Goal: Task Accomplishment & Management: Complete application form

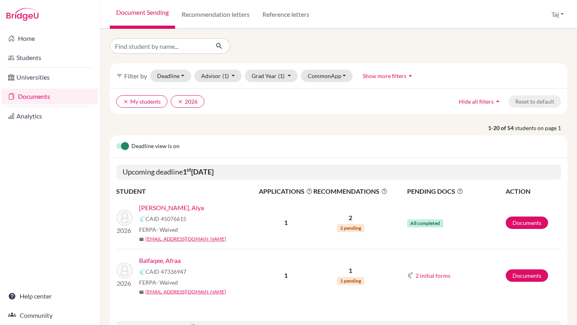
scroll to position [35, 0]
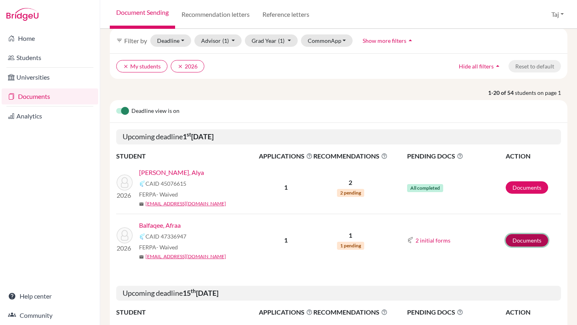
click at [536, 240] on link "Documents" at bounding box center [527, 240] width 42 height 12
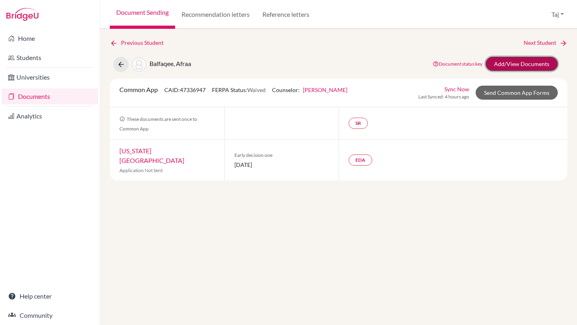
click at [503, 65] on link "Add/View Documents" at bounding box center [522, 64] width 72 height 14
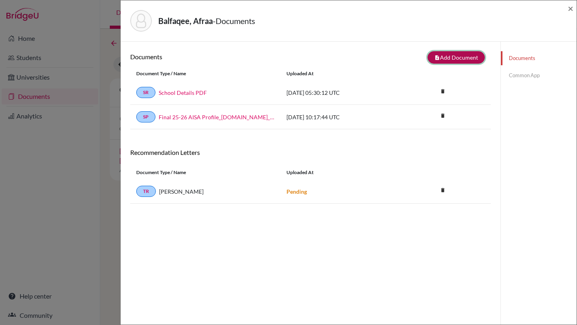
click at [454, 61] on button "note_add Add Document" at bounding box center [456, 57] width 57 height 12
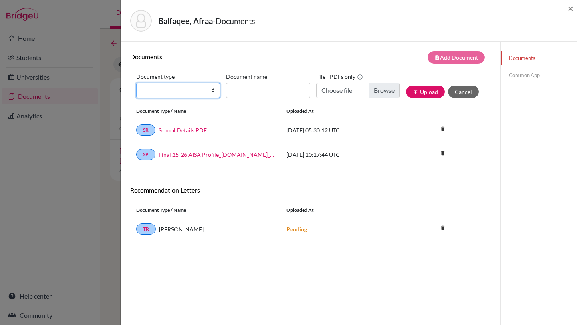
click at [209, 90] on select "Change explanation for Common App reports Counselor recommendation Internationa…" at bounding box center [178, 90] width 84 height 15
select select "2"
click at [244, 87] on input "Document name" at bounding box center [268, 90] width 84 height 15
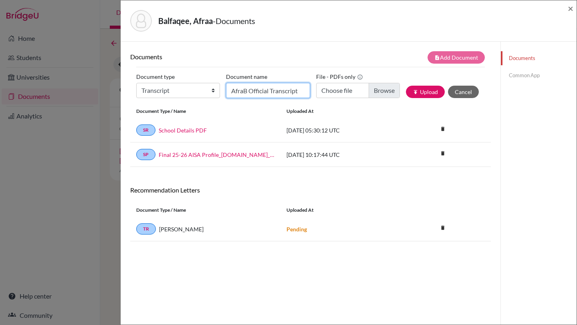
type input "AfraB Official Transcript"
click at [384, 93] on input "Choose file" at bounding box center [358, 90] width 84 height 15
type input "C:\fakepath\AISA_Transcript_Official_11778.pdf"
click at [422, 95] on button "publish Upload" at bounding box center [425, 92] width 39 height 12
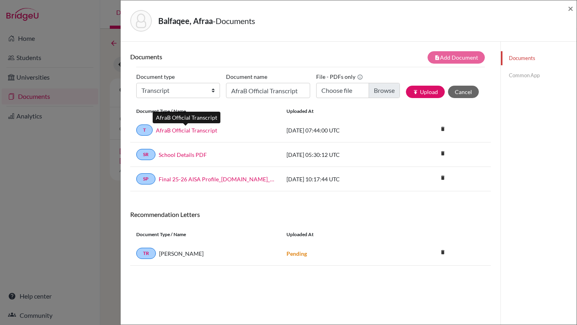
click at [178, 131] on link "AfraB Official Transcript" at bounding box center [186, 130] width 61 height 8
click at [199, 85] on select "Change explanation for Common App reports Counselor recommendation Internationa…" at bounding box center [178, 90] width 84 height 15
click at [180, 91] on select "Change explanation for Common App reports Counselor recommendation Internationa…" at bounding box center [178, 90] width 84 height 15
select select "45"
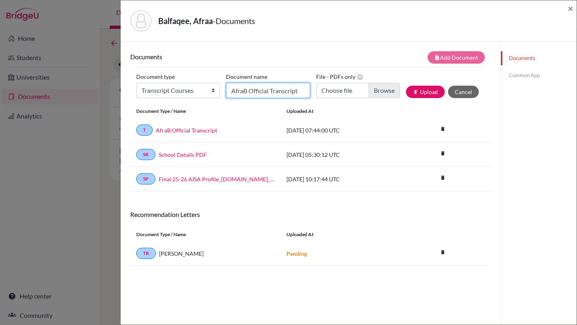
click at [244, 91] on input "AfraB Official Transcript" at bounding box center [268, 90] width 84 height 15
type input "AfraB Grade 12 Courses"
click at [343, 91] on input "Choose file" at bounding box center [358, 90] width 84 height 15
type input "C:\fakepath\Course Verification AD--AfraBalfaqee.docx.pdf"
click at [423, 89] on button "publish Upload" at bounding box center [425, 92] width 39 height 12
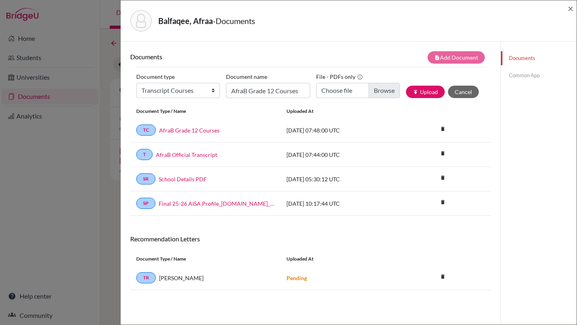
click at [520, 78] on link "Common App" at bounding box center [539, 76] width 76 height 14
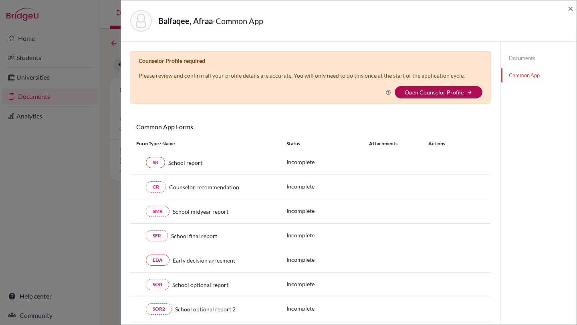
click at [416, 95] on link "Open Counselor Profile" at bounding box center [434, 92] width 59 height 7
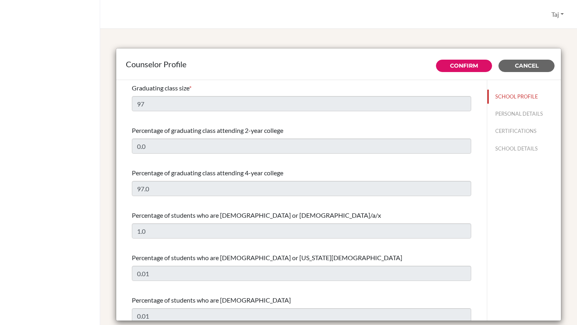
select select "1"
select select "350637"
click at [462, 60] on button "Confirm" at bounding box center [464, 66] width 56 height 12
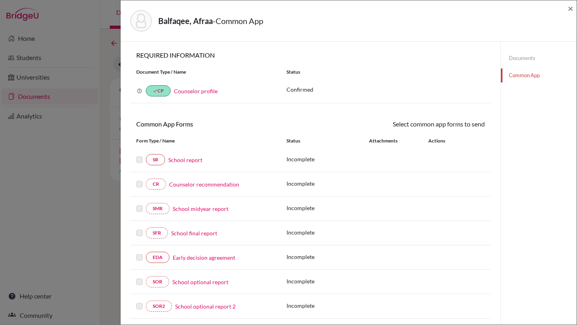
click at [193, 160] on link "School report" at bounding box center [185, 160] width 34 height 8
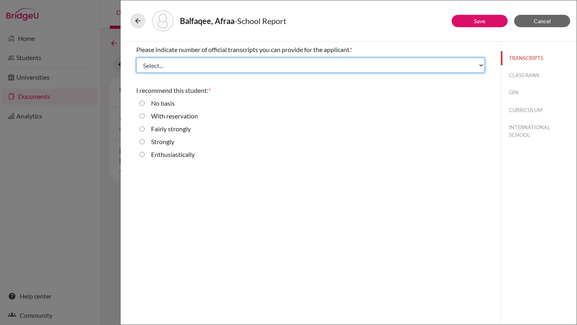
click at [165, 65] on select "Select... 1 2 3 4" at bounding box center [310, 65] width 349 height 15
select select "1"
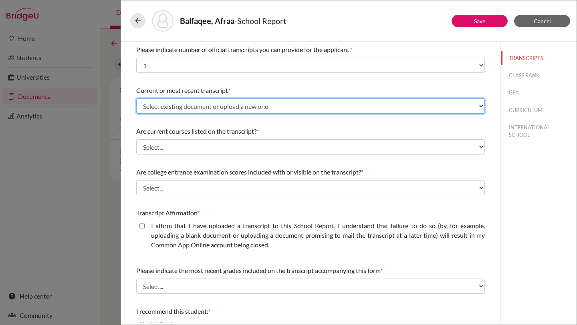
click at [156, 104] on select "Select existing document or upload a new one AfraB Official Transcript Upload N…" at bounding box center [310, 106] width 349 height 15
select select "674757"
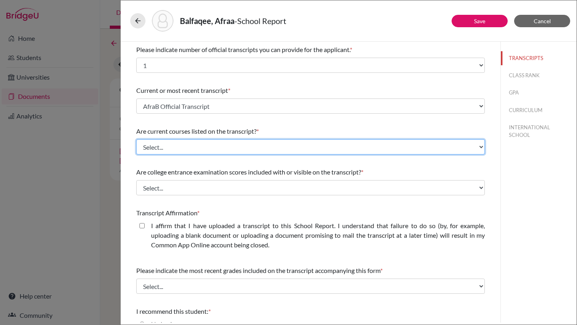
click at [159, 142] on select "Select... Yes No" at bounding box center [310, 146] width 349 height 15
select select "1"
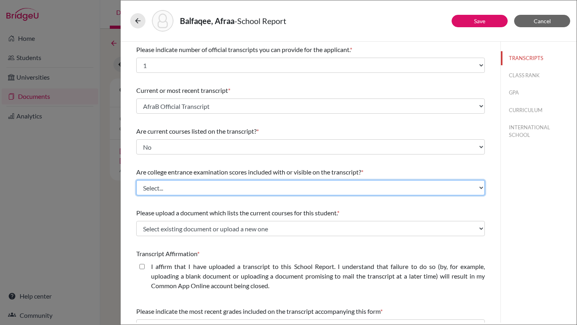
click at [159, 184] on select "Select... Yes No" at bounding box center [310, 187] width 349 height 15
select select "1"
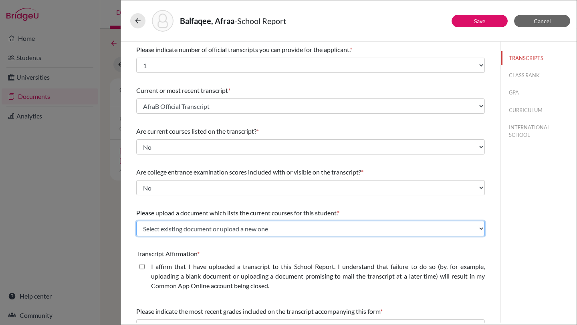
click at [158, 228] on select "Select existing document or upload a new one AfraB Grade 12 Courses Upload New …" at bounding box center [310, 228] width 349 height 15
select select "674760"
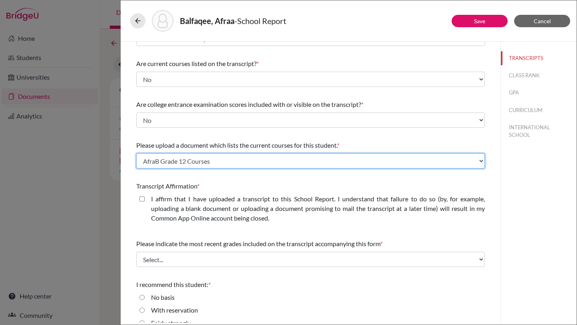
scroll to position [69, 0]
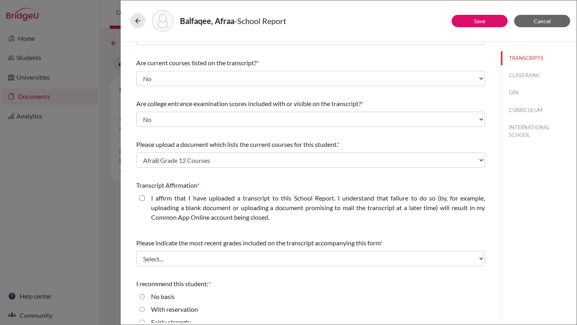
click at [143, 197] on closed\ "I affirm that I have uploaded a transcript to this School Report. I understand …" at bounding box center [141, 199] width 5 height 10
checkbox closed\ "true"
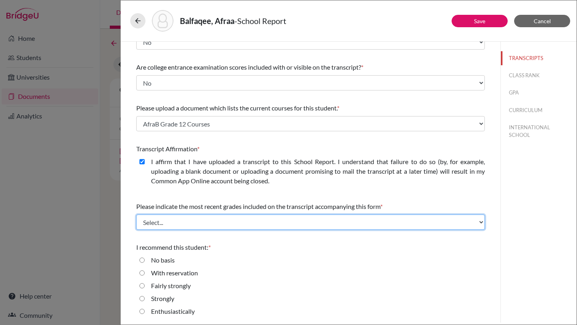
click at [154, 230] on select "Select... Final junior year grades 1st Quarter senior year grades 2nd Quarter/1…" at bounding box center [310, 222] width 349 height 15
select select "0"
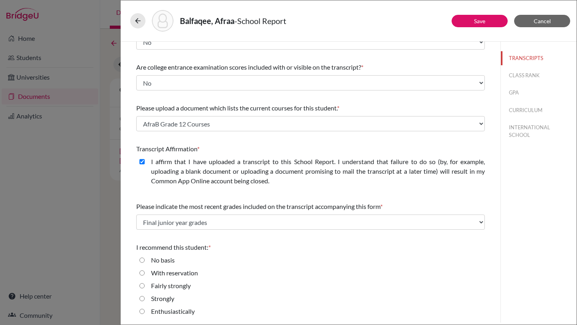
click at [141, 310] on input "Enthusiastically" at bounding box center [141, 312] width 5 height 10
radio input "true"
click at [516, 78] on button "CLASS RANK" at bounding box center [539, 76] width 76 height 14
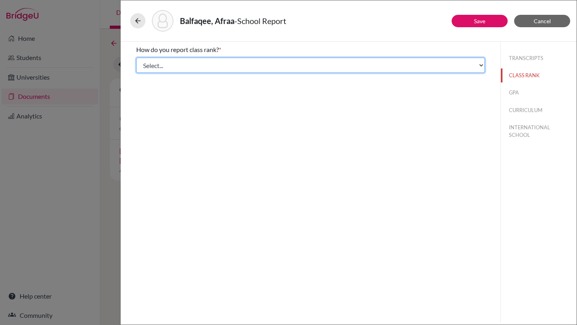
click at [307, 72] on select "Select... Exact Decile Quintile Quartile None" at bounding box center [310, 65] width 349 height 15
select select "5"
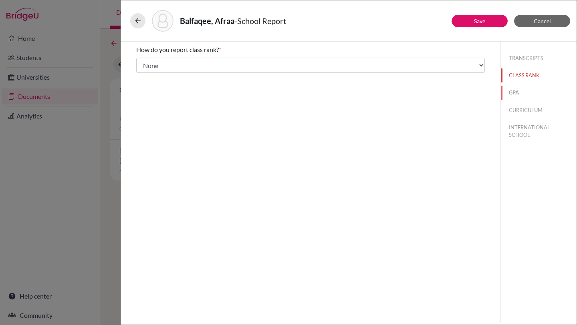
click at [514, 89] on button "GPA" at bounding box center [539, 93] width 76 height 14
click at [140, 73] on input "No" at bounding box center [141, 76] width 5 height 10
radio input "true"
click at [516, 114] on button "CURRICULUM" at bounding box center [539, 110] width 76 height 14
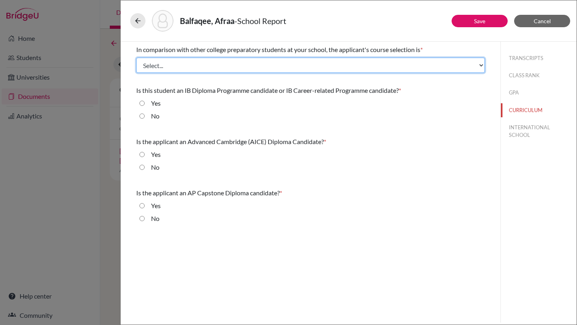
click at [271, 69] on select "Select... Less than demanding Average Demanding Very demanding Most demanding P…" at bounding box center [310, 65] width 349 height 15
click at [226, 61] on select "Select... Less than demanding Average Demanding Very demanding Most demanding P…" at bounding box center [310, 65] width 349 height 15
select select "3"
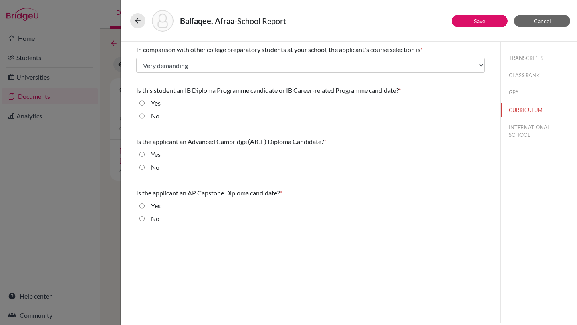
click at [145, 119] on div "No" at bounding box center [152, 117] width 15 height 13
click at [142, 117] on input "No" at bounding box center [141, 116] width 5 height 10
radio input "true"
click at [143, 166] on input "No" at bounding box center [141, 168] width 5 height 10
radio input "true"
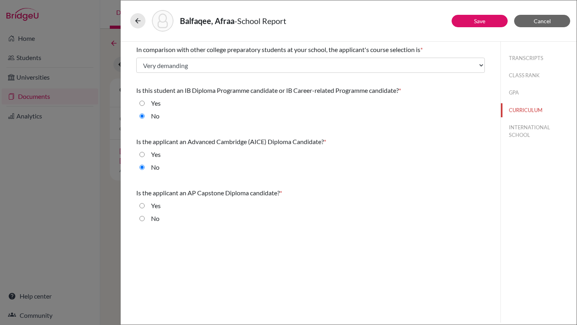
click at [143, 219] on input "No" at bounding box center [141, 219] width 5 height 10
radio input "true"
click at [521, 131] on button "INTERNATIONAL SCHOOL" at bounding box center [539, 132] width 76 height 22
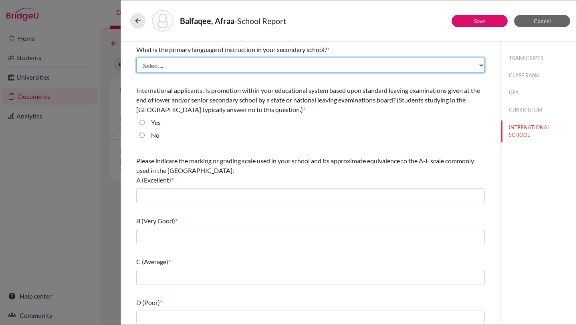
click at [210, 65] on select "Select... Albanian Arabic Armenian Assamese Azerbaijani Belarusian Bengali Bulg…" at bounding box center [310, 65] width 349 height 15
select select "14"
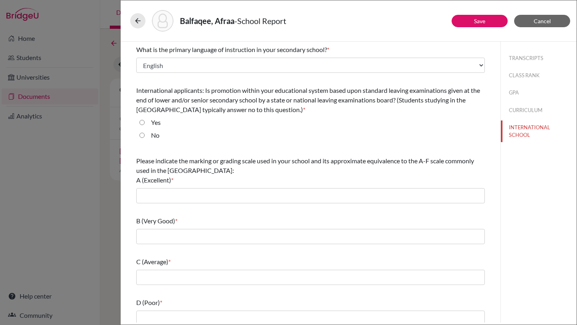
click at [143, 135] on input "No" at bounding box center [141, 136] width 5 height 10
radio input "true"
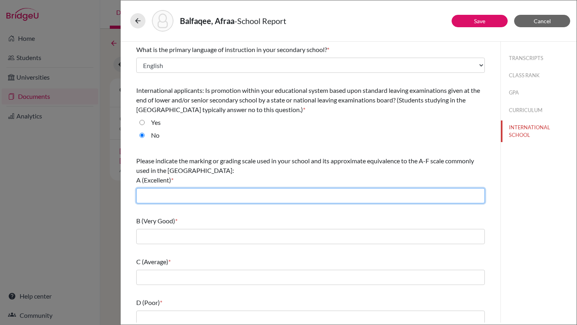
click at [172, 200] on input "text" at bounding box center [310, 195] width 349 height 15
type input "E, P+"
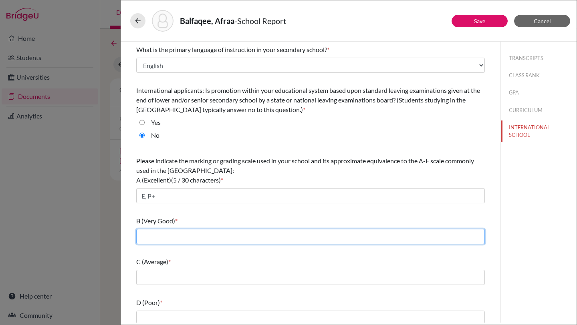
click at [187, 233] on input "text" at bounding box center [310, 236] width 349 height 15
type input "P, G+"
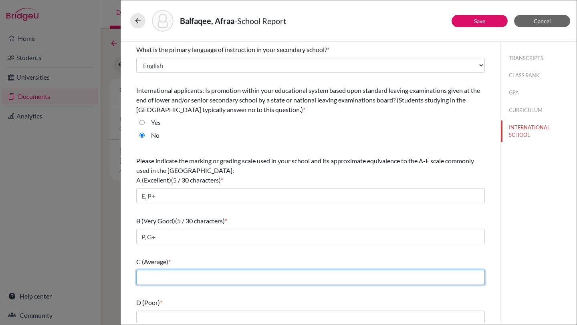
click at [184, 278] on input "text" at bounding box center [310, 277] width 349 height 15
type input "G, BN+"
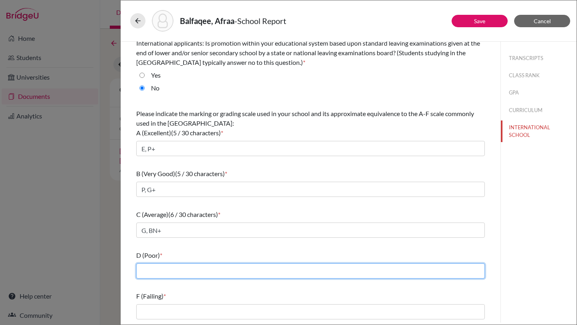
click at [189, 270] on input "text" at bounding box center [310, 271] width 349 height 15
type input "BN"
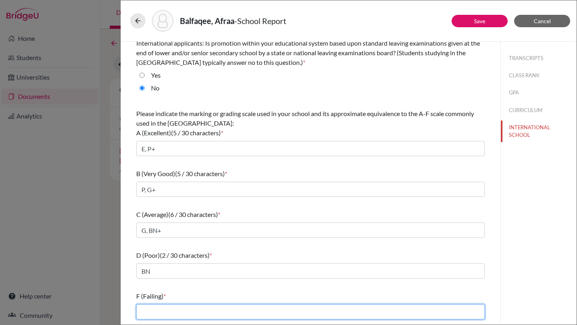
click at [190, 310] on input "text" at bounding box center [310, 312] width 349 height 15
type input "Y"
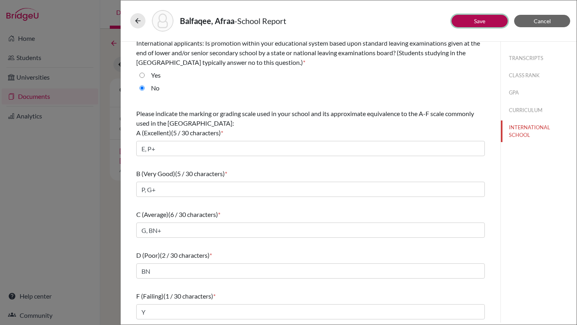
click at [479, 24] on button "Save" at bounding box center [480, 21] width 56 height 12
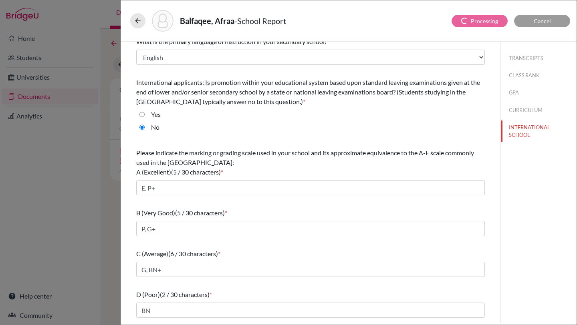
scroll to position [0, 0]
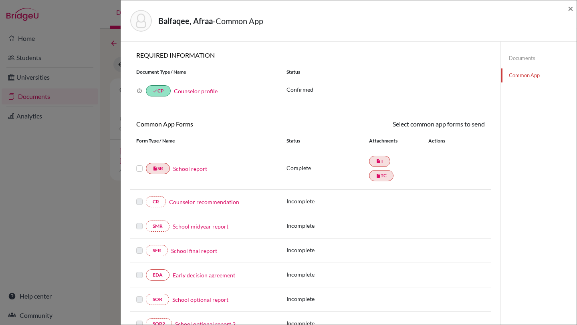
click at [206, 170] on link "School report" at bounding box center [190, 169] width 34 height 8
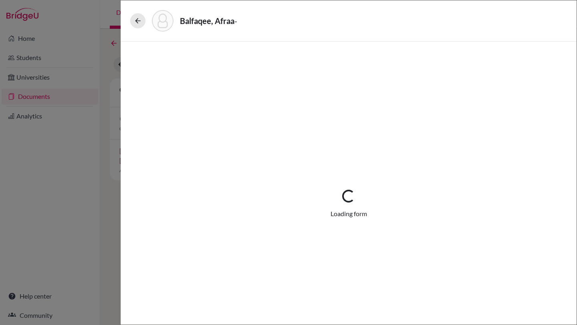
select select "1"
select select "674757"
select select "1"
select select "674760"
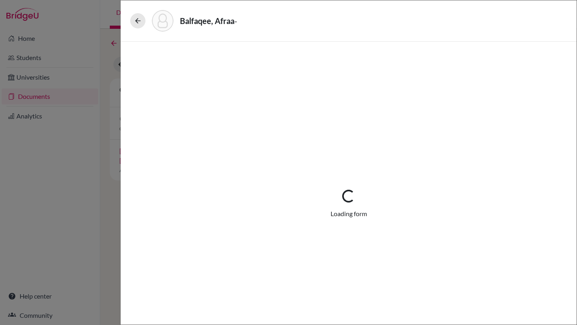
select select "0"
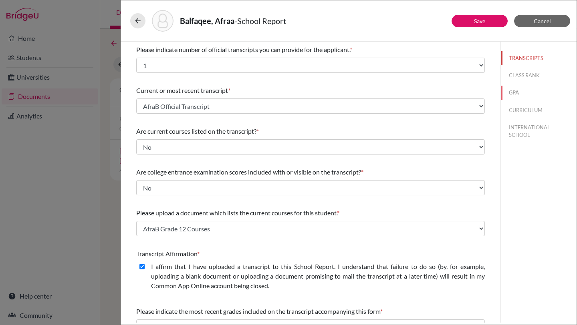
click at [510, 93] on button "GPA" at bounding box center [539, 93] width 76 height 14
select select "Select..."
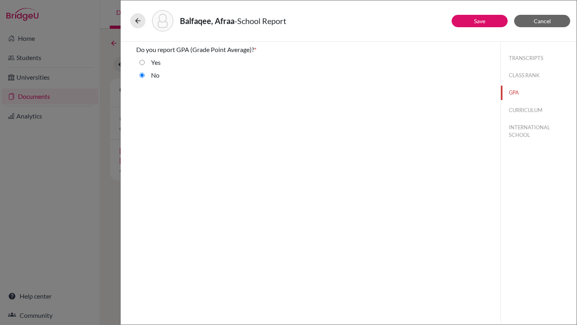
click at [154, 61] on label "Yes" at bounding box center [156, 63] width 10 height 10
click at [145, 61] on input "Yes" at bounding box center [141, 63] width 5 height 10
radio input "true"
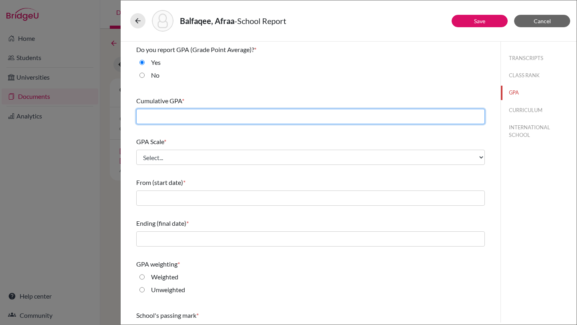
click at [169, 116] on input "text" at bounding box center [310, 116] width 349 height 15
type input "3.16"
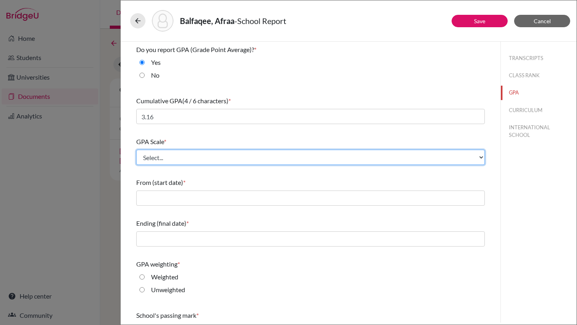
click at [148, 153] on select "Select... 4 5 6 7 8 9 10 11 12 13 14 15 16 17 18 19 20 100" at bounding box center [310, 157] width 349 height 15
select select "4"
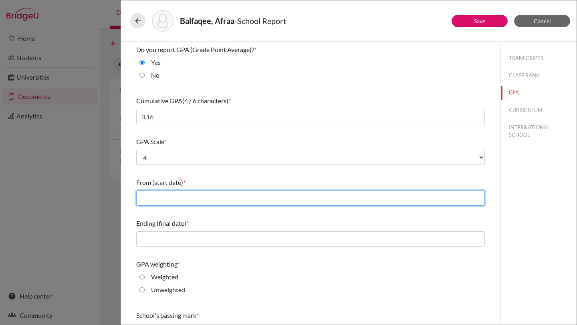
click at [184, 202] on input "text" at bounding box center [310, 198] width 349 height 15
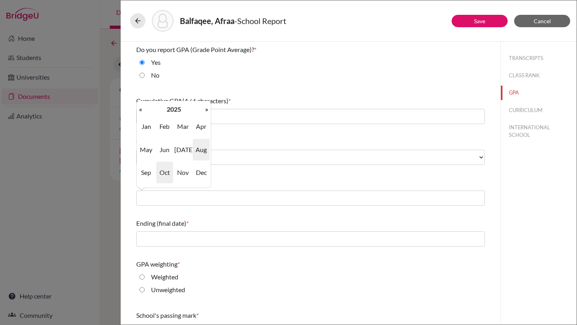
click at [196, 150] on span "Aug" at bounding box center [201, 150] width 17 height 22
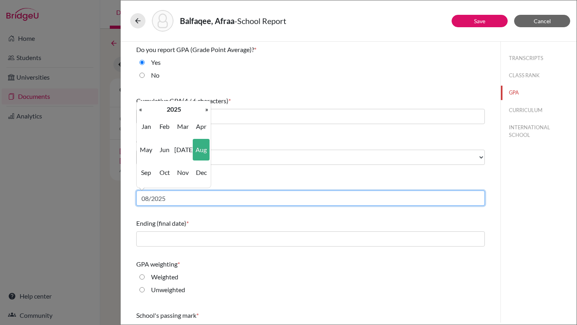
click at [181, 199] on input "08/2025" at bounding box center [310, 198] width 349 height 15
type input "08/2022"
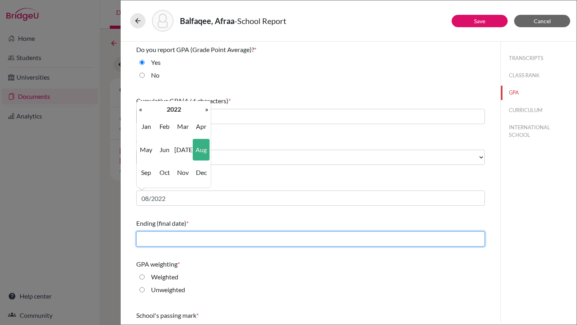
click at [175, 236] on input "text" at bounding box center [310, 239] width 349 height 15
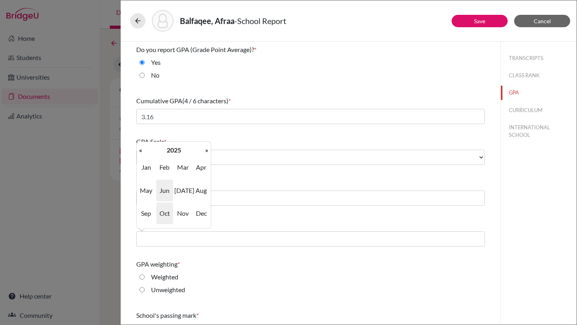
click at [163, 192] on span "Jun" at bounding box center [164, 191] width 17 height 22
type input "06/2025"
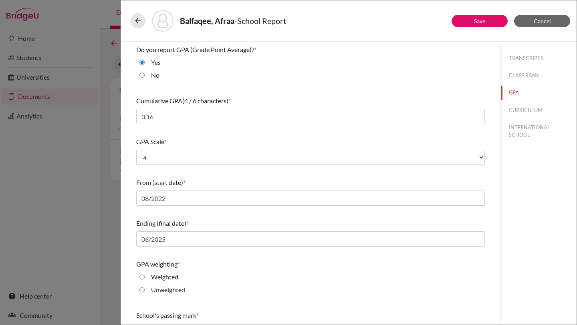
click at [143, 290] on input "Unweighted" at bounding box center [141, 290] width 5 height 10
radio input "true"
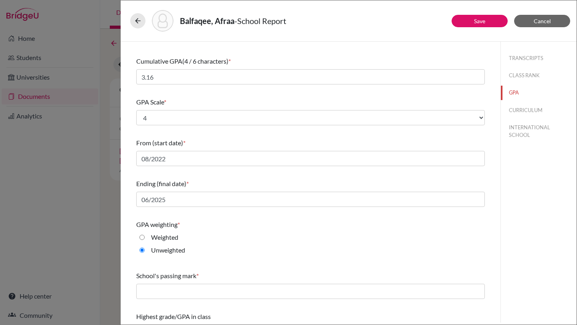
scroll to position [60, 0]
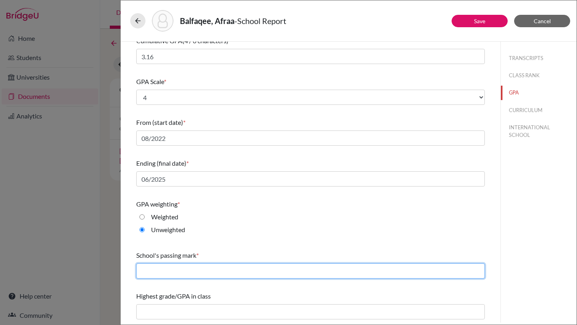
click at [151, 271] on input "text" at bounding box center [310, 271] width 349 height 15
type input "60"
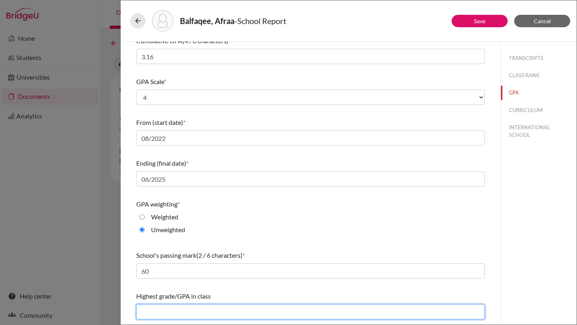
click at [157, 312] on input "text" at bounding box center [310, 312] width 349 height 15
type input "NA"
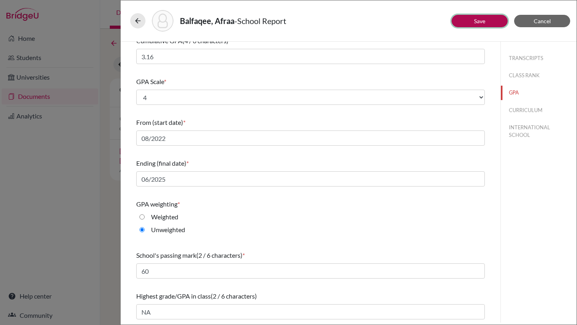
click at [474, 21] on link "Save" at bounding box center [479, 21] width 11 height 7
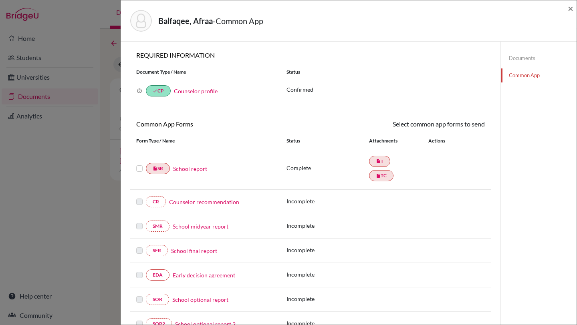
click at [181, 170] on link "School report" at bounding box center [190, 169] width 34 height 8
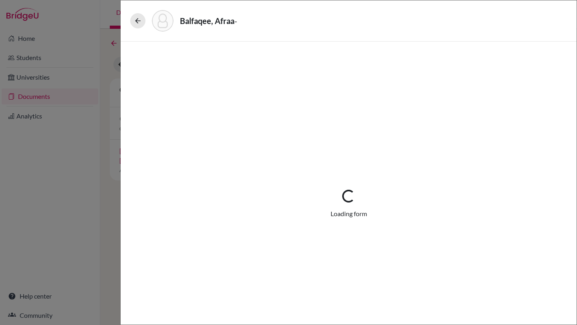
select select "1"
select select "674757"
select select "1"
select select "674760"
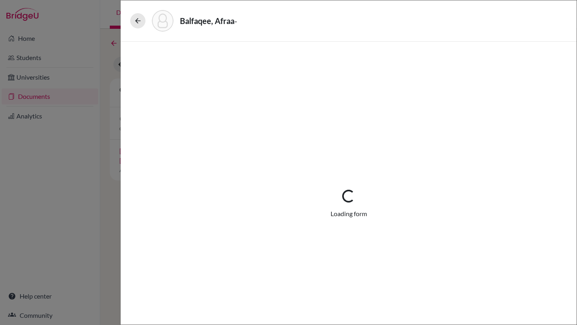
select select "0"
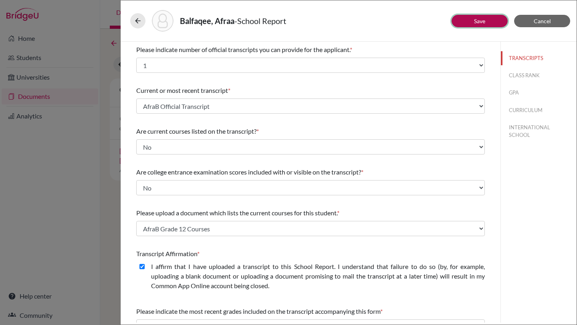
click at [476, 20] on link "Save" at bounding box center [479, 21] width 11 height 7
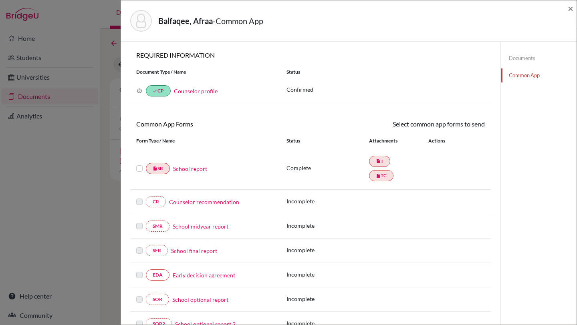
click at [139, 164] on label at bounding box center [139, 164] width 6 height 0
click at [0, 0] on input "checkbox" at bounding box center [0, 0] width 0 height 0
click at [462, 122] on icon at bounding box center [461, 125] width 6 height 6
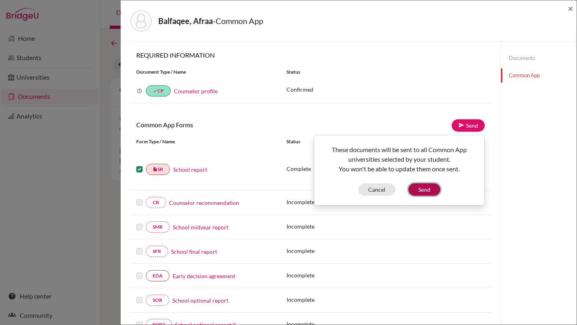
click at [428, 192] on button "Send" at bounding box center [424, 190] width 32 height 12
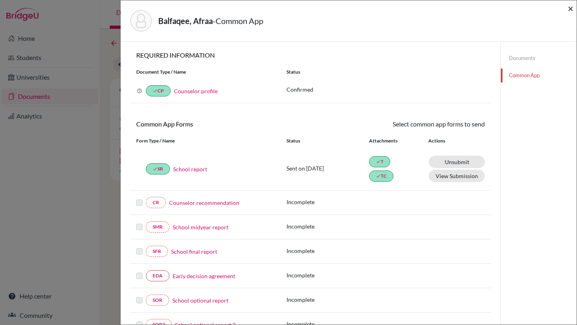
click at [569, 9] on span "×" at bounding box center [571, 8] width 6 height 12
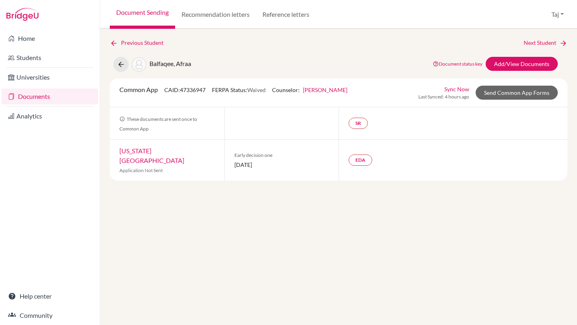
click at [38, 95] on link "Documents" at bounding box center [50, 97] width 97 height 16
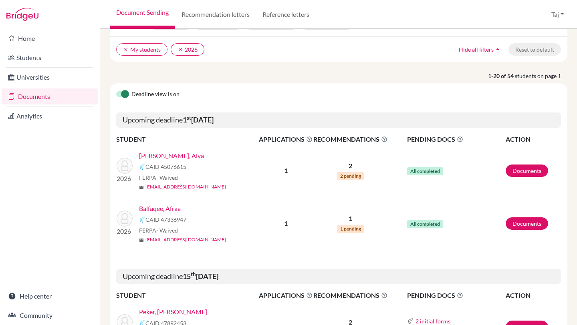
scroll to position [53, 0]
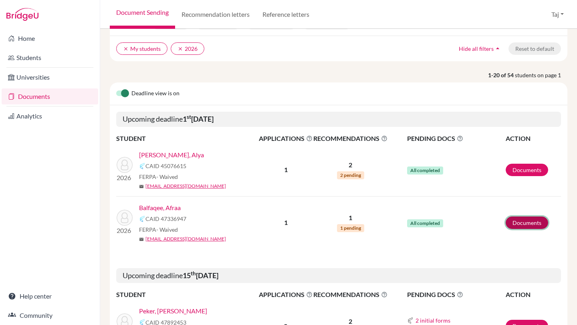
click at [521, 219] on link "Documents" at bounding box center [527, 223] width 42 height 12
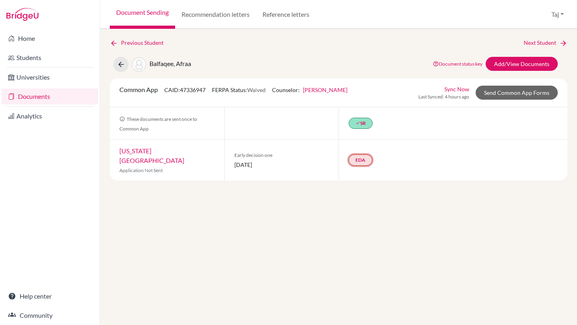
click at [363, 158] on link "EDA" at bounding box center [361, 160] width 24 height 11
click at [360, 135] on small "Incomplete" at bounding box center [359, 138] width 69 height 7
click at [354, 131] on link "Early decision agreement" at bounding box center [360, 131] width 63 height 7
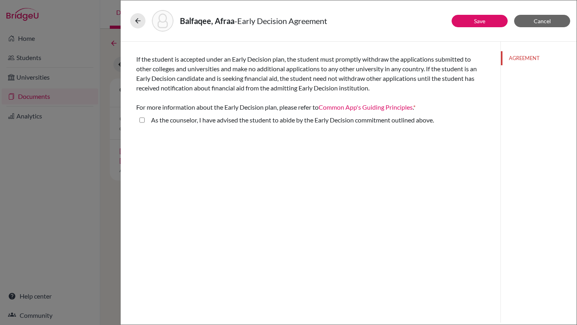
click at [143, 121] on above\ "As the counselor, I have advised the student to abide by the Early Decision com…" at bounding box center [141, 120] width 5 height 10
checkbox above\ "true"
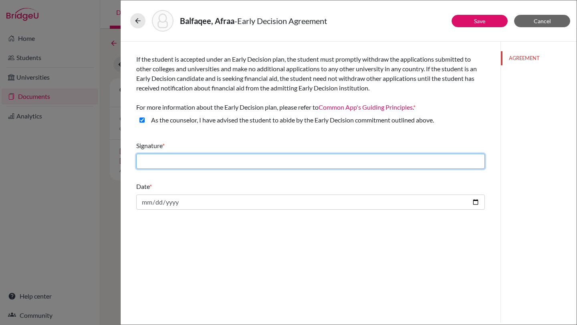
click at [259, 159] on input "text" at bounding box center [310, 161] width 349 height 15
type input "[PERSON_NAME]"
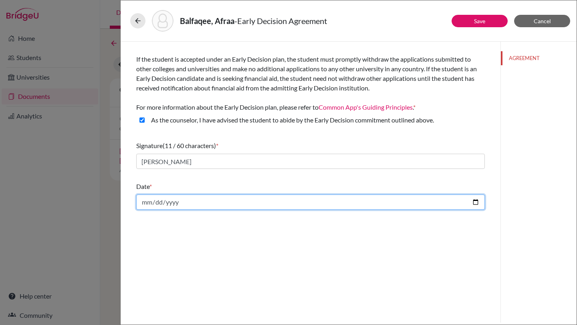
click at [215, 204] on input "date" at bounding box center [310, 202] width 349 height 15
type input "2025-10-02"
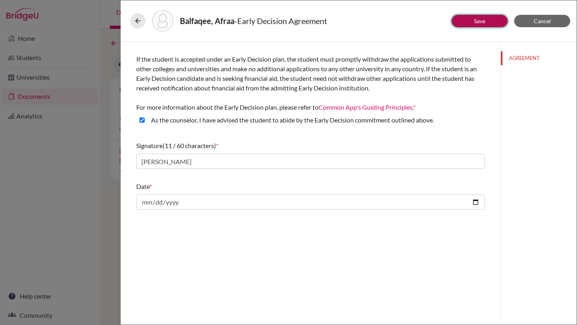
click at [473, 21] on button "Save" at bounding box center [480, 21] width 56 height 12
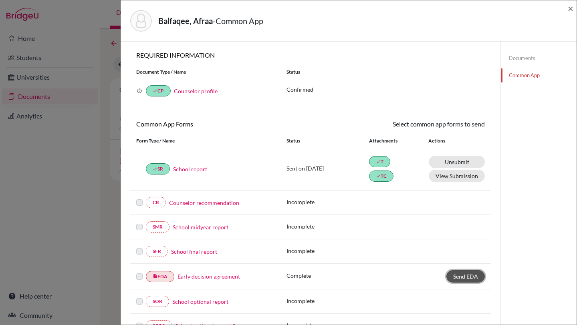
click at [464, 274] on span "Send EDA" at bounding box center [465, 276] width 25 height 7
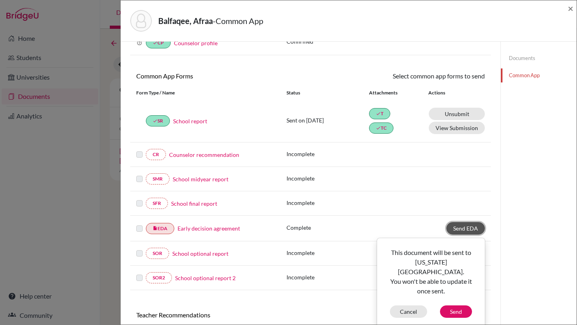
scroll to position [60, 0]
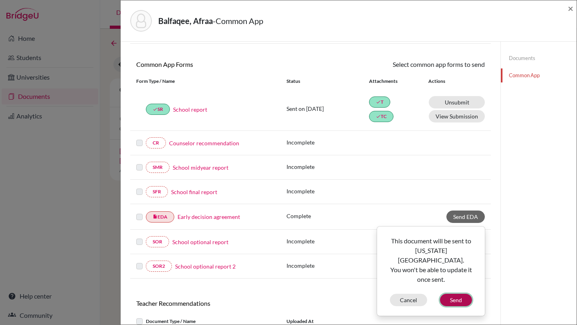
click at [448, 295] on button "Send" at bounding box center [456, 300] width 32 height 12
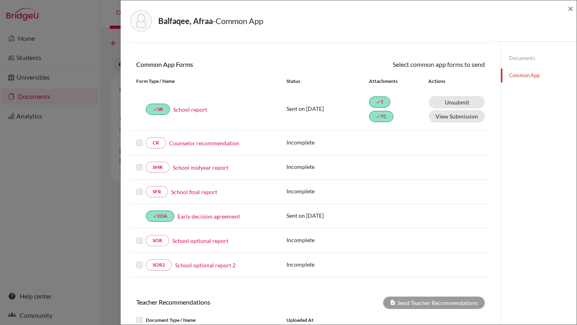
scroll to position [0, 0]
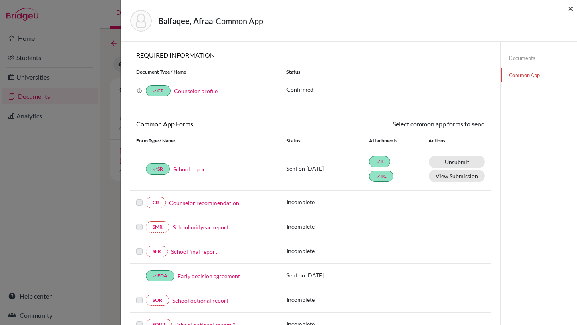
click at [571, 9] on span "×" at bounding box center [571, 8] width 6 height 12
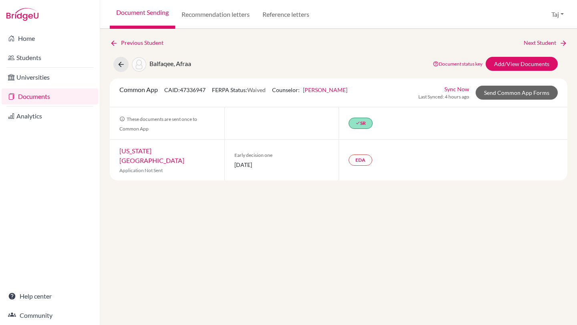
click at [48, 94] on link "Documents" at bounding box center [50, 97] width 97 height 16
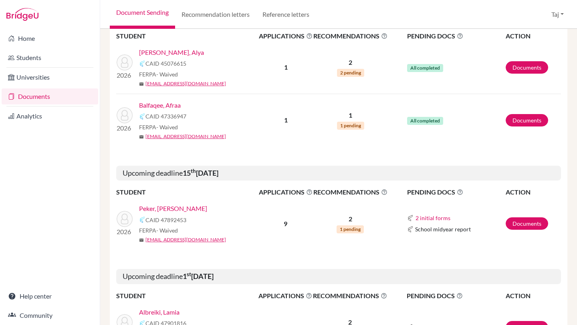
scroll to position [156, 0]
click at [528, 222] on link "Documents" at bounding box center [527, 223] width 42 height 12
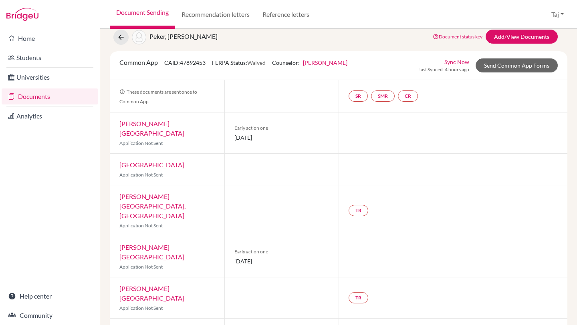
scroll to position [29, 0]
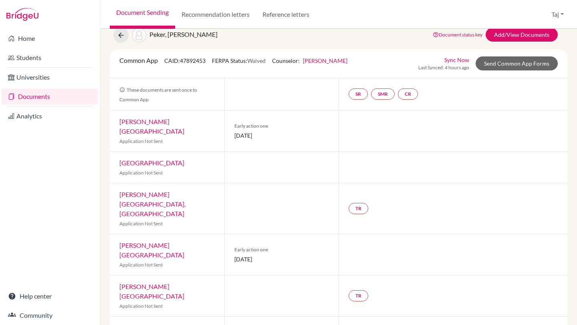
click at [129, 283] on link "[PERSON_NAME][GEOGRAPHIC_DATA]" at bounding box center [151, 291] width 65 height 17
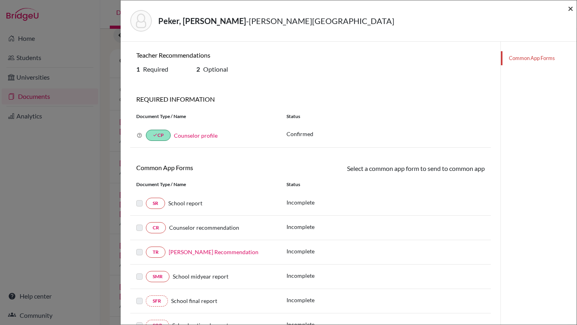
click at [571, 7] on span "×" at bounding box center [571, 8] width 6 height 12
